Goal: Check status

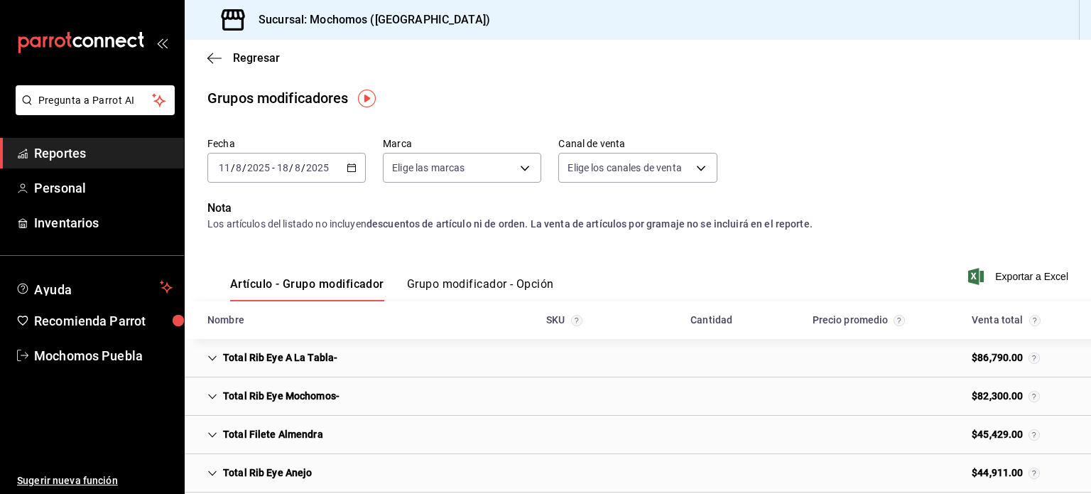
click at [87, 152] on span "Reportes" at bounding box center [103, 152] width 139 height 19
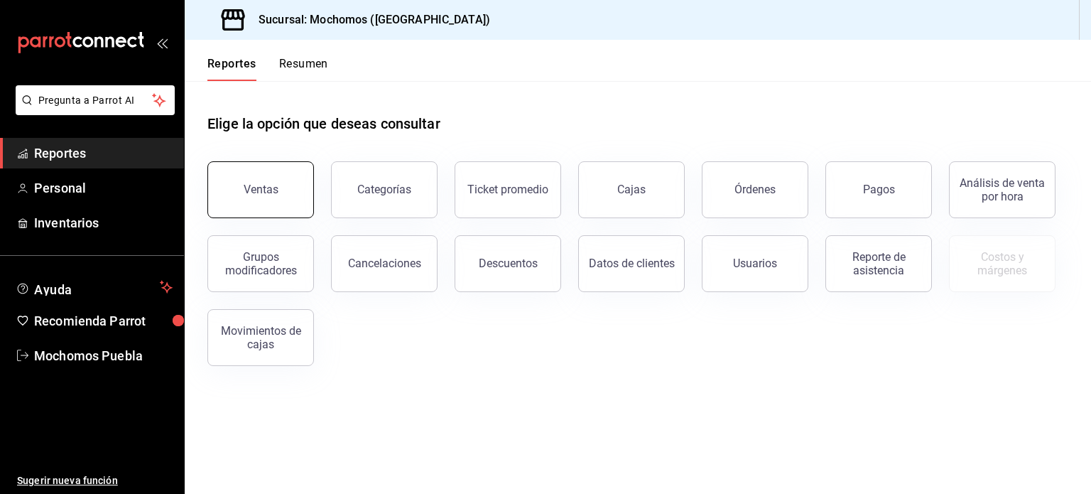
click at [224, 175] on button "Ventas" at bounding box center [260, 189] width 107 height 57
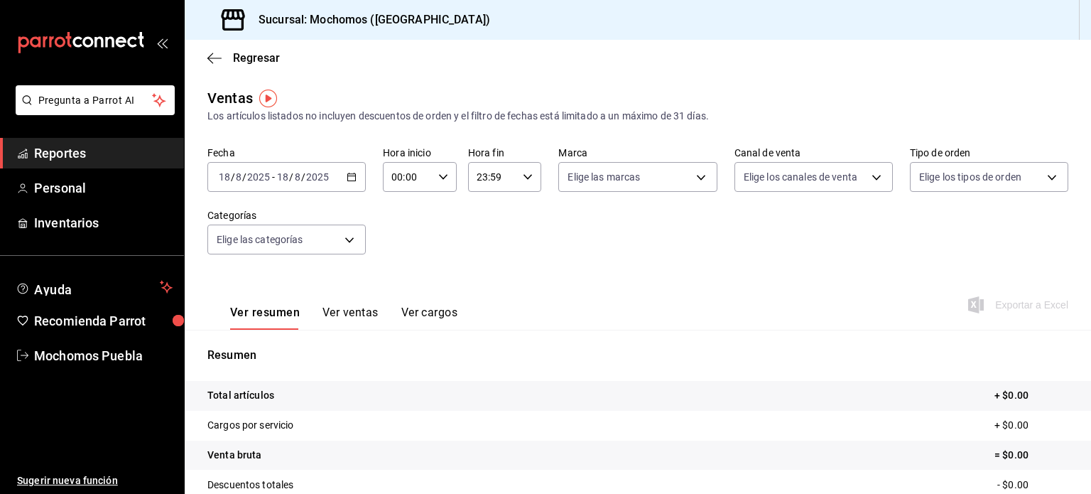
click at [342, 180] on div "[DATE] [DATE] - [DATE] [DATE]" at bounding box center [286, 177] width 158 height 30
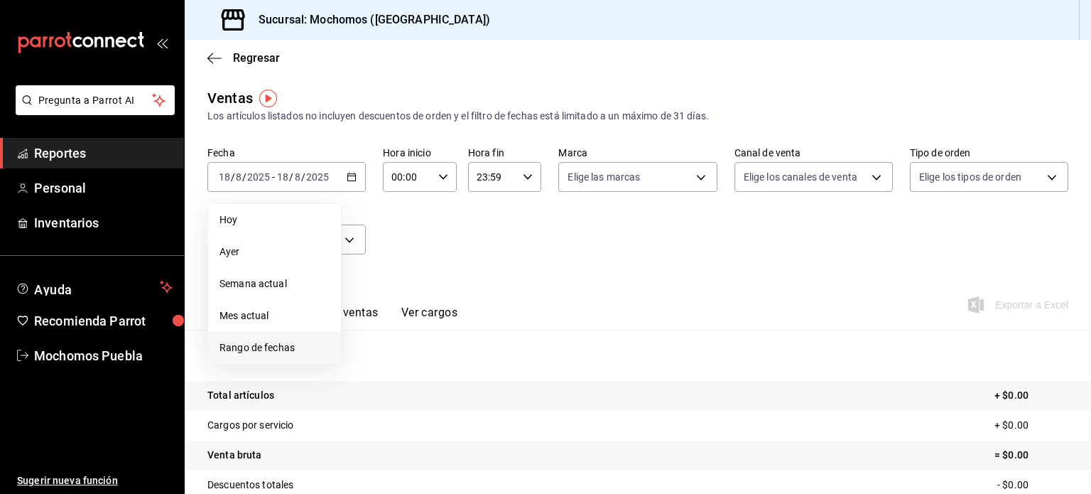
click at [278, 340] on span "Rango de fechas" at bounding box center [274, 347] width 110 height 15
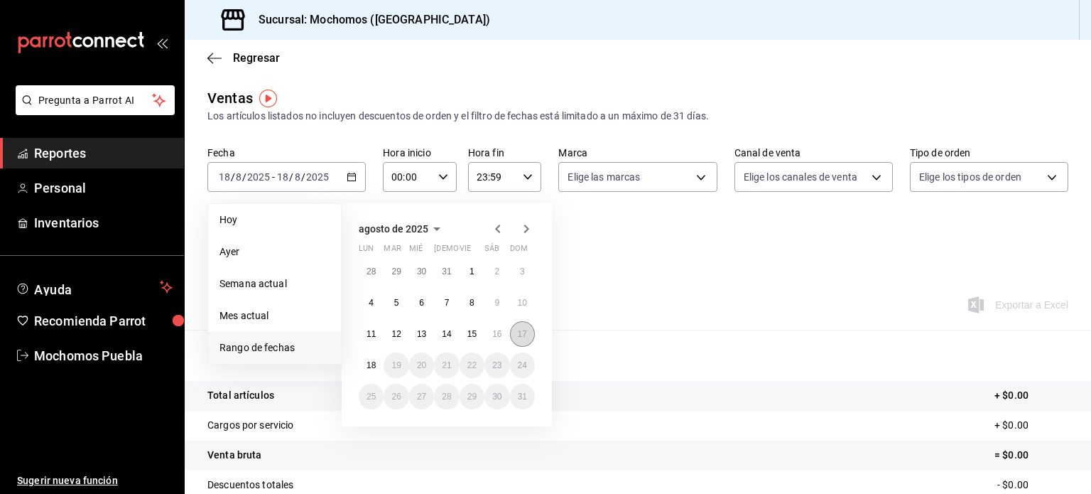
click at [524, 330] on abbr "17" at bounding box center [522, 334] width 9 height 10
click at [373, 358] on button "18" at bounding box center [371, 365] width 25 height 26
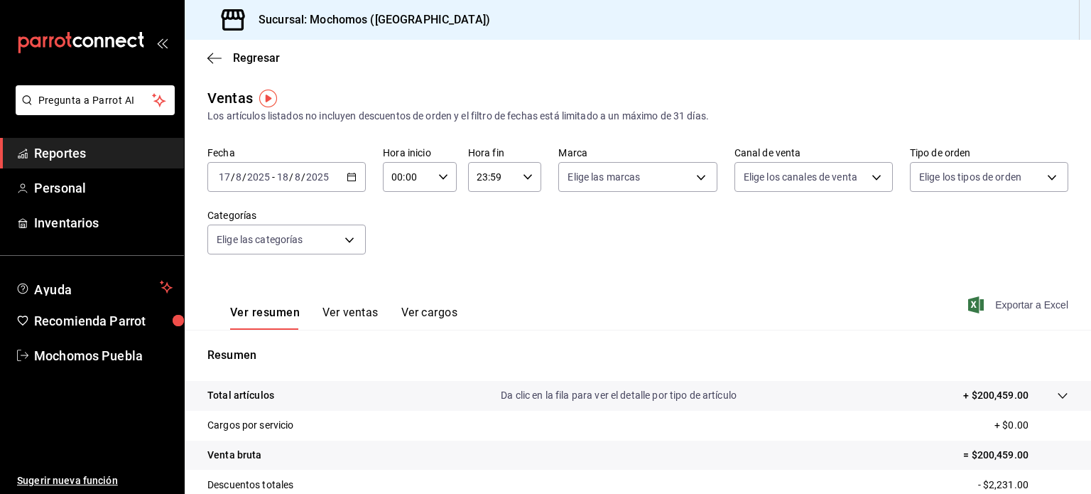
click at [969, 303] on icon "button" at bounding box center [976, 304] width 16 height 17
